Goal: Task Accomplishment & Management: Complete application form

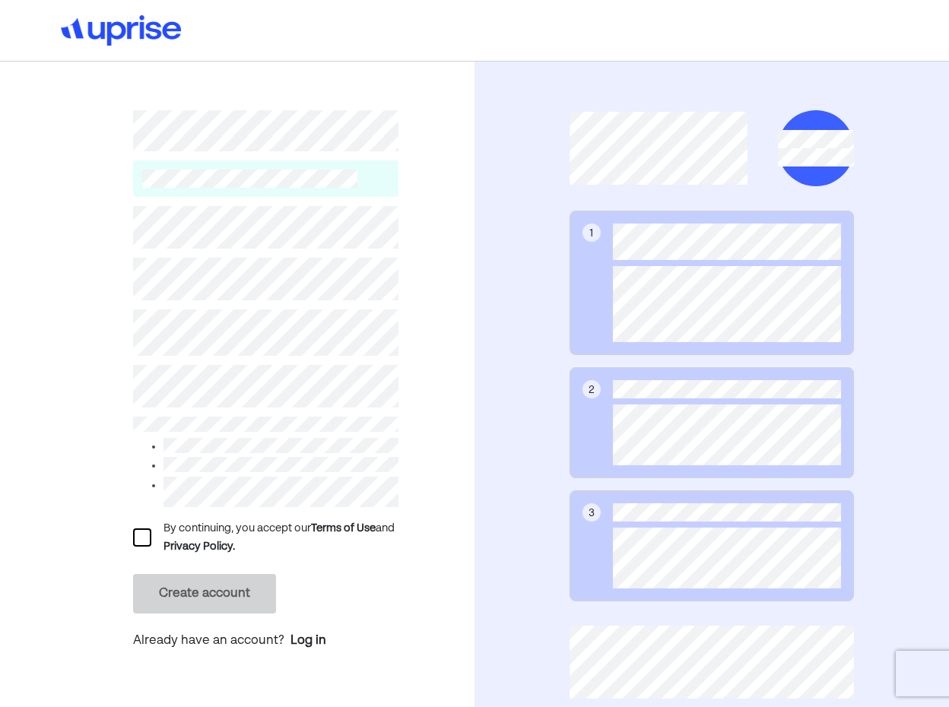
click at [144, 540] on div at bounding box center [142, 538] width 18 height 18
click at [236, 593] on button "Create account" at bounding box center [204, 594] width 143 height 40
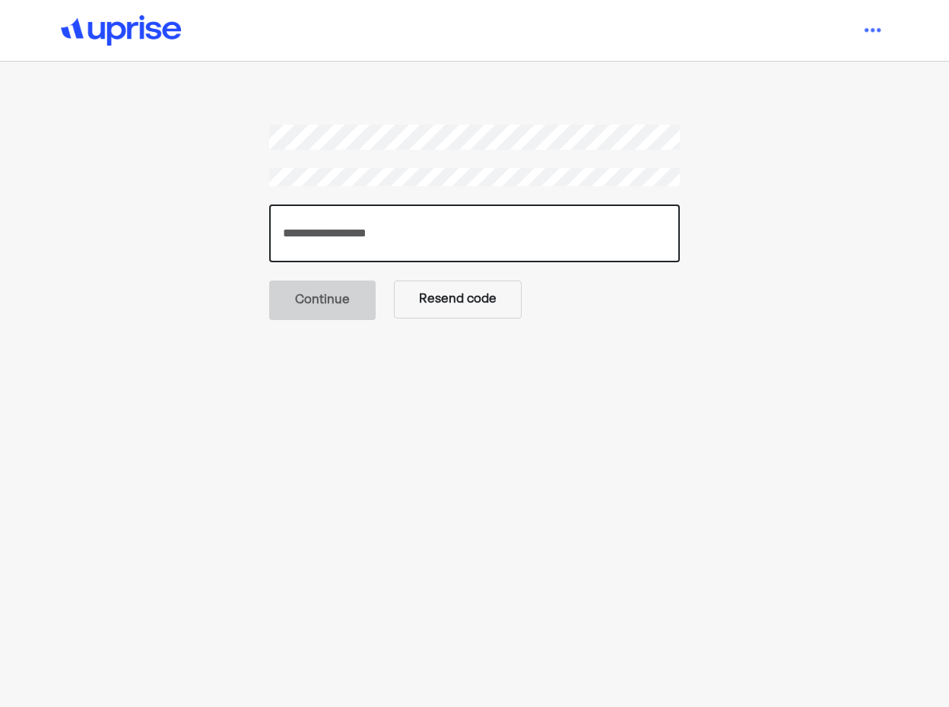
click at [361, 231] on input "number" at bounding box center [474, 234] width 411 height 58
click at [348, 239] on input "number" at bounding box center [474, 234] width 411 height 58
paste input "******"
type input "******"
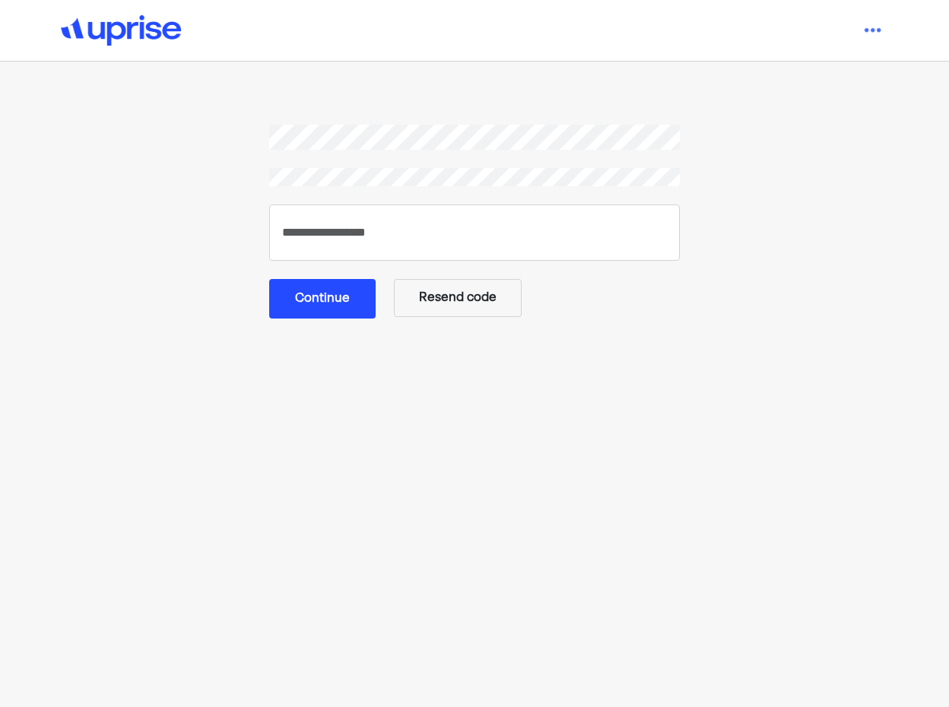
click at [329, 305] on button "Continue" at bounding box center [322, 299] width 106 height 40
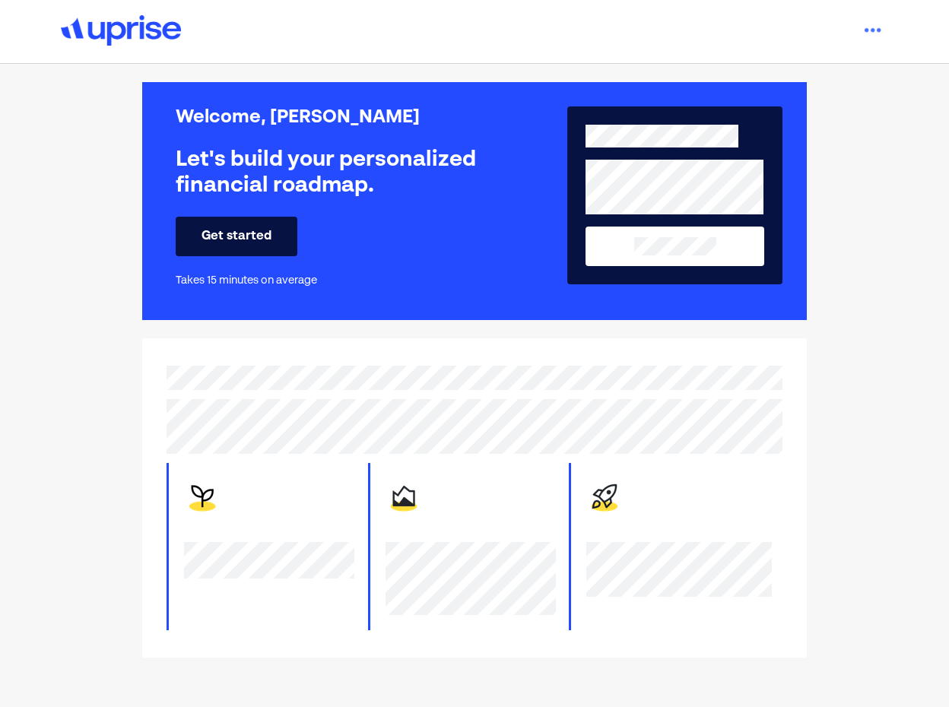
click at [265, 240] on button "Get started" at bounding box center [237, 237] width 122 height 40
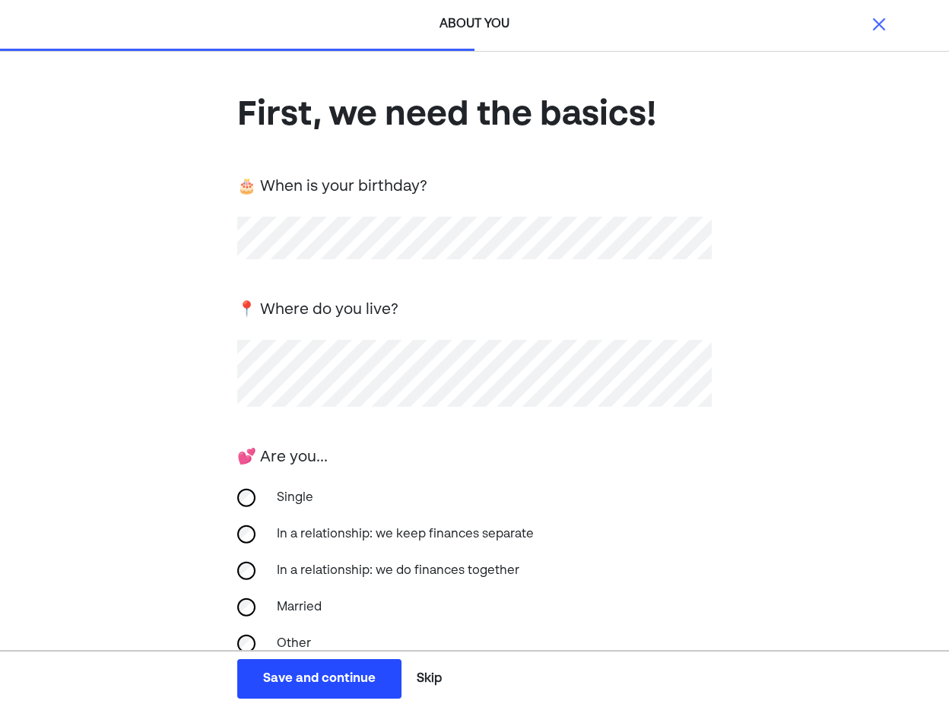
click at [358, 529] on div "In a relationship: we keep finances separate" at bounding box center [405, 535] width 275 height 37
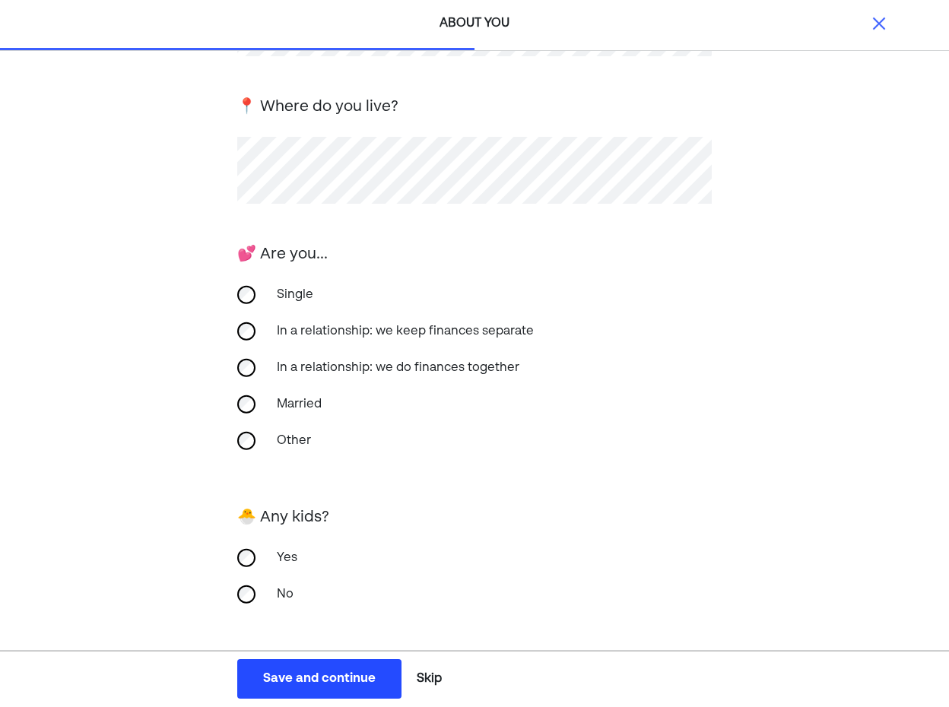
scroll to position [208, 0]
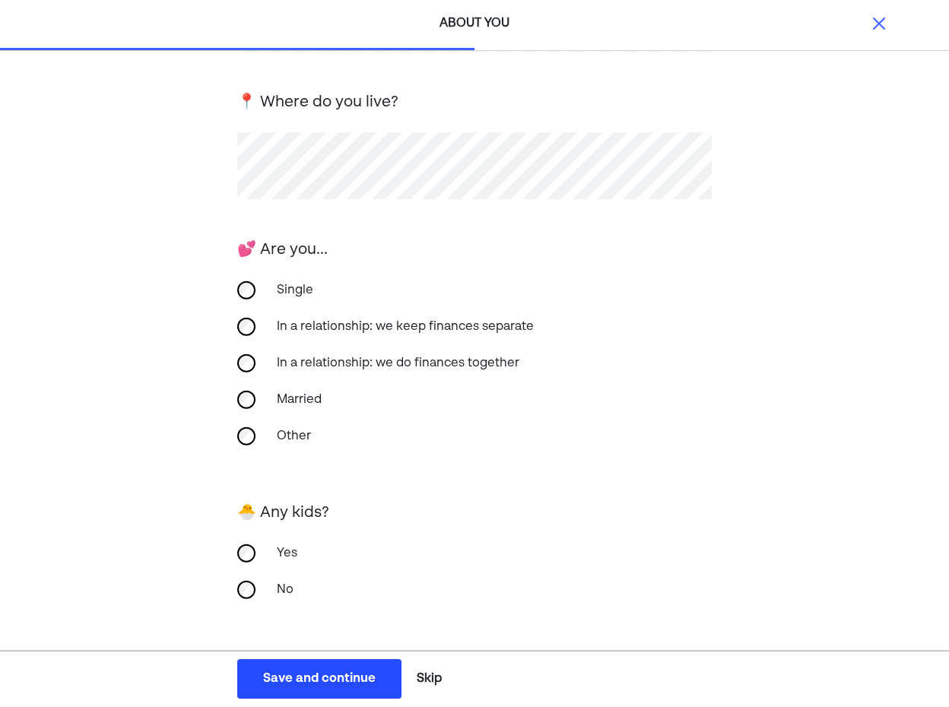
click at [290, 588] on div "No" at bounding box center [344, 590] width 152 height 37
click at [358, 672] on div "Save and continue" at bounding box center [319, 679] width 113 height 18
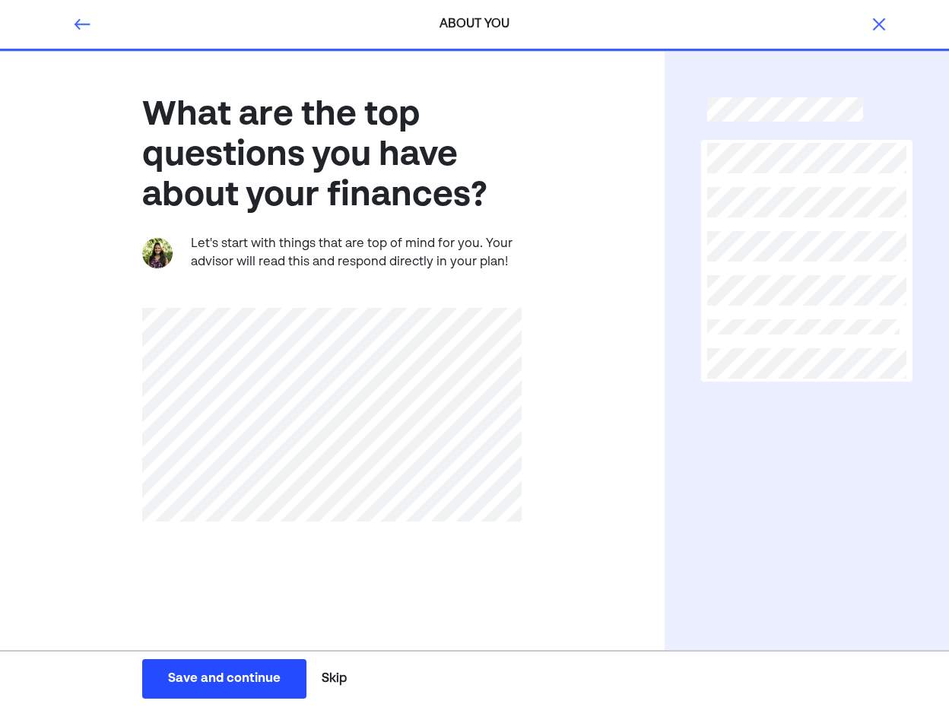
click at [833, 375] on div at bounding box center [806, 261] width 211 height 242
click at [248, 689] on button "Save and continue Save Save and continue" at bounding box center [224, 680] width 164 height 40
